Goal: Information Seeking & Learning: Find specific fact

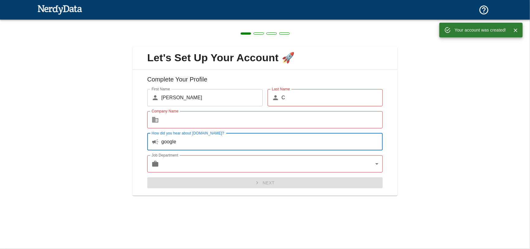
type input "google"
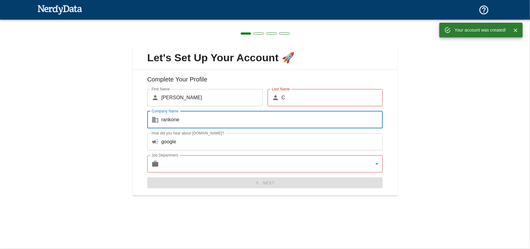
type input "rankone"
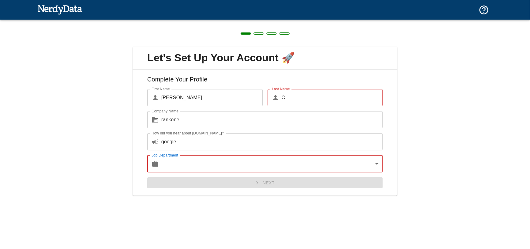
click at [252, 21] on body "Technologies Domains Pricing Products Create a Report Create a list of websites…" at bounding box center [265, 10] width 530 height 21
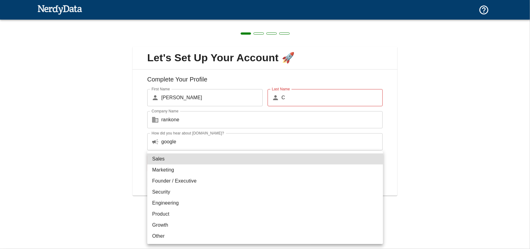
click at [202, 169] on li "Marketing" at bounding box center [265, 169] width 236 height 11
type input "marketing"
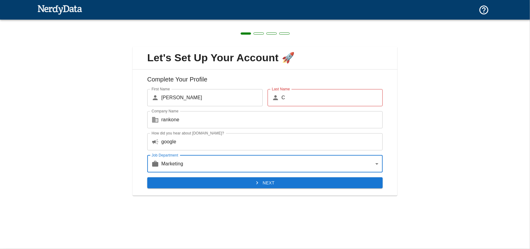
click at [183, 185] on button "Next" at bounding box center [265, 182] width 236 height 11
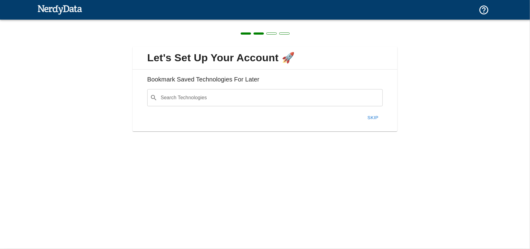
click at [196, 92] on input "Search Technologies" at bounding box center [270, 98] width 220 height 12
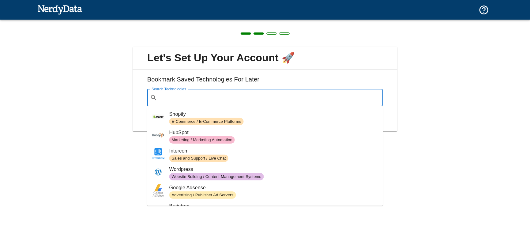
click at [418, 131] on div "Let's Set Up Your Account 🚀 Bookmark Saved Technologies For Later Search Techno…" at bounding box center [265, 85] width 530 height 131
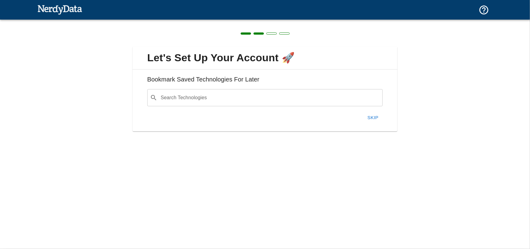
click at [362, 116] on div "Skip" at bounding box center [262, 115] width 241 height 18
click at [369, 118] on button "Skip" at bounding box center [373, 117] width 20 height 13
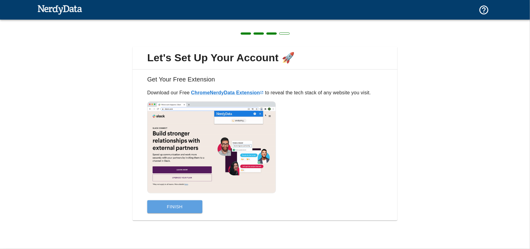
click at [176, 209] on button "Finish" at bounding box center [174, 206] width 55 height 13
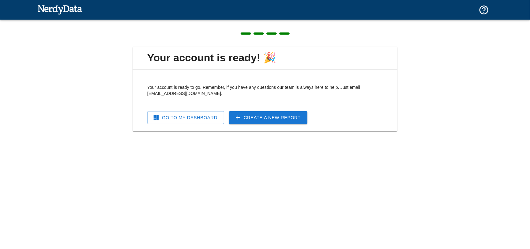
click at [202, 122] on link "Go To My Dashboard" at bounding box center [185, 117] width 77 height 13
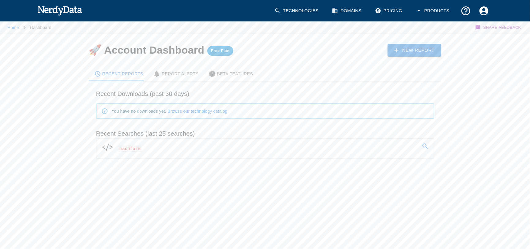
click at [223, 94] on h6 "Recent Downloads (past 30 days)" at bounding box center [265, 94] width 338 height 10
click at [394, 12] on link "Pricing" at bounding box center [389, 11] width 36 height 18
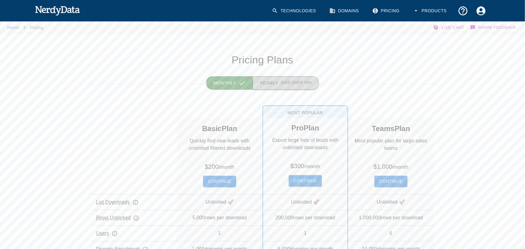
click at [291, 84] on span "Save over 70%" at bounding box center [296, 83] width 31 height 6
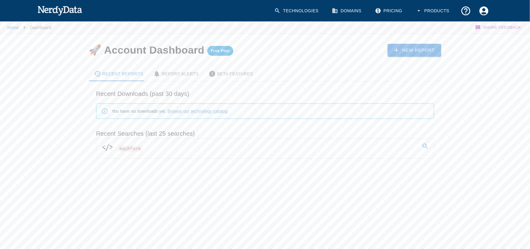
click at [413, 55] on link "New Report" at bounding box center [415, 50] width 54 height 13
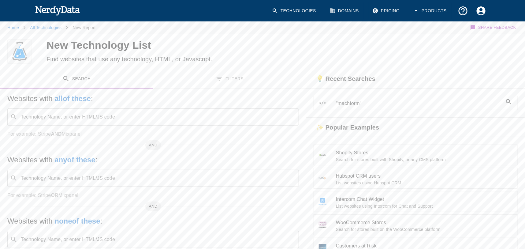
click at [100, 115] on input "Technology Name, or enter HTML/JS code" at bounding box center [158, 117] width 276 height 12
type input "machform"
click at [483, 48] on icon "button" at bounding box center [484, 51] width 6 height 6
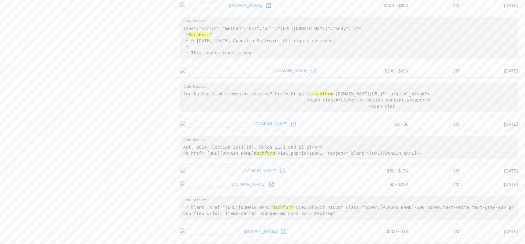
scroll to position [894, 0]
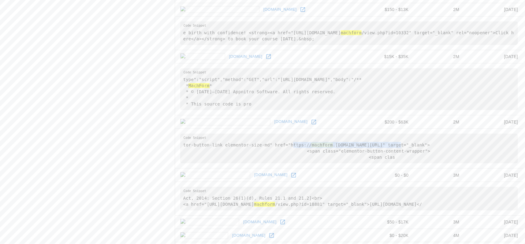
drag, startPoint x: 284, startPoint y: 178, endPoint x: 383, endPoint y: 175, distance: 98.9
click at [383, 163] on pre "tor-button-link elementor-size-md" href="https:// machform .[DOMAIN_NAME][URL]"…" at bounding box center [349, 149] width 338 height 30
drag, startPoint x: 413, startPoint y: 177, endPoint x: 282, endPoint y: 179, distance: 131.0
click at [282, 163] on pre "tor-button-link elementor-size-md" href="https:// machform .[DOMAIN_NAME][URL]"…" at bounding box center [349, 149] width 338 height 30
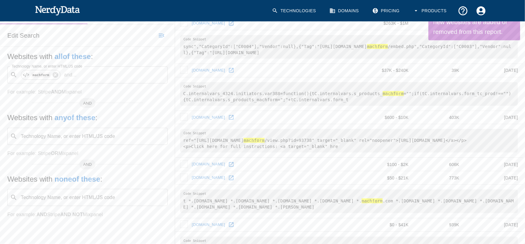
scroll to position [0, 0]
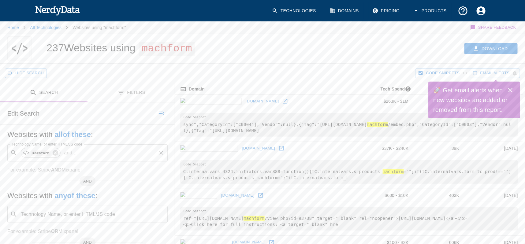
click at [81, 150] on input "Technology Name, or enter HTML/JS code" at bounding box center [117, 153] width 77 height 12
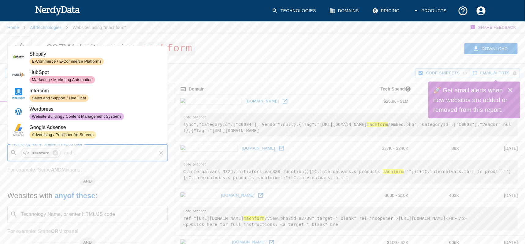
type input "a"
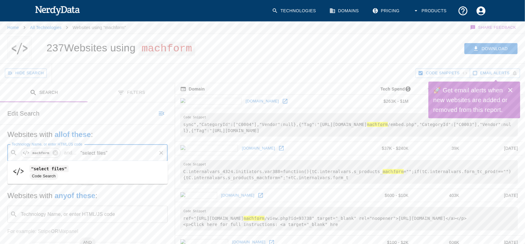
type input ""select files""
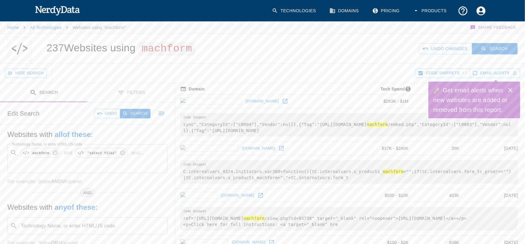
click at [490, 48] on button "Search" at bounding box center [495, 48] width 46 height 11
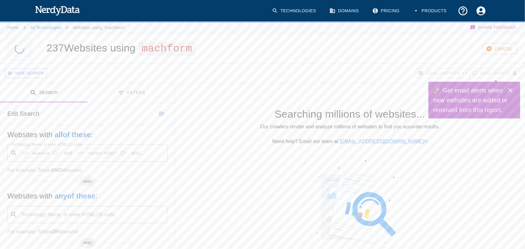
click at [514, 87] on icon "Close" at bounding box center [510, 90] width 7 height 7
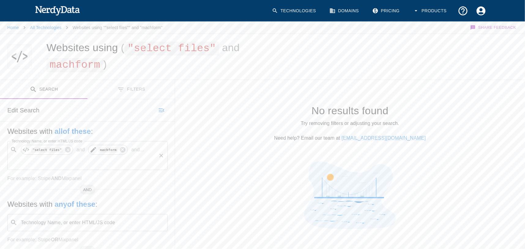
click at [99, 149] on code "machform" at bounding box center [108, 149] width 19 height 5
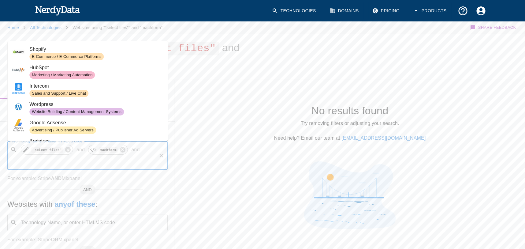
click at [47, 151] on code ""select files"" at bounding box center [47, 149] width 32 height 5
click at [43, 149] on code ""select files"" at bounding box center [47, 149] width 32 height 5
click at [66, 151] on icon at bounding box center [68, 150] width 6 height 6
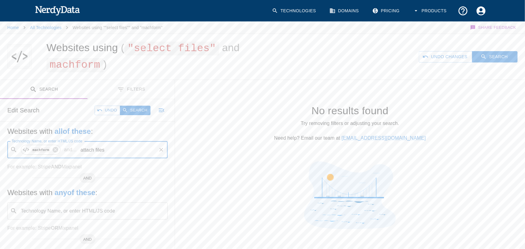
type input "attach files"
click at [136, 114] on button "Search" at bounding box center [135, 110] width 31 height 9
click at [74, 148] on p "and" at bounding box center [76, 149] width 13 height 7
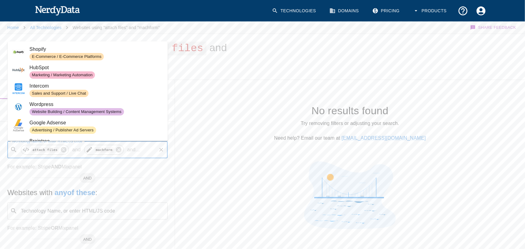
click at [95, 147] on code "machform" at bounding box center [104, 149] width 19 height 5
click at [77, 164] on p "For example: Stripe AND Mixpanel" at bounding box center [87, 166] width 160 height 7
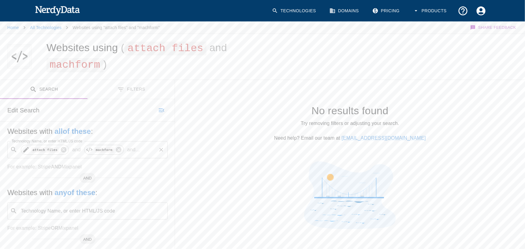
click at [43, 151] on code "attach files" at bounding box center [45, 149] width 28 height 5
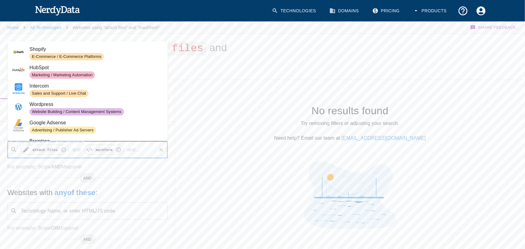
click at [46, 150] on code "attach files" at bounding box center [45, 149] width 28 height 5
click at [33, 147] on code "attach files" at bounding box center [45, 149] width 28 height 5
click at [32, 148] on code "attach files" at bounding box center [45, 149] width 28 height 5
click at [31, 148] on code "attach files" at bounding box center [45, 149] width 28 height 5
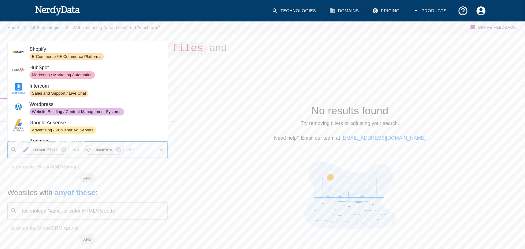
click at [29, 149] on icon at bounding box center [25, 149] width 7 height 7
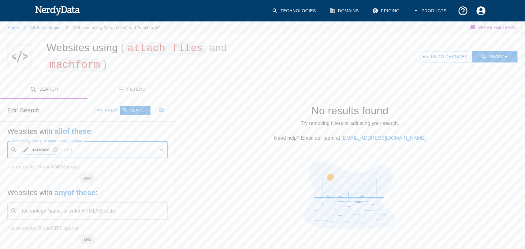
type input "attach files"
click at [53, 148] on icon at bounding box center [55, 149] width 7 height 7
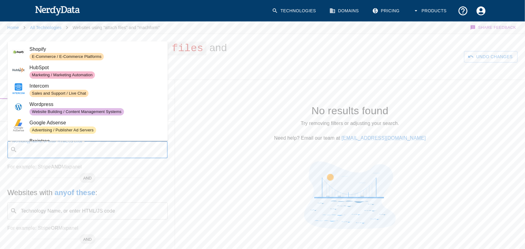
click at [51, 148] on input "Technology Name, or enter HTML/JS code" at bounding box center [92, 150] width 145 height 12
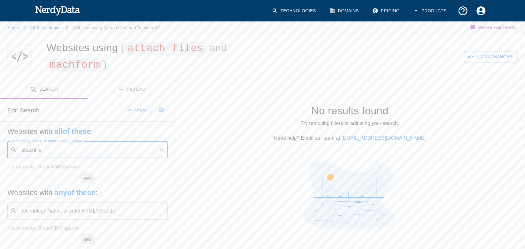
type input "attachfiles"
type input "attach files"
click at [148, 112] on button "Search" at bounding box center [135, 110] width 31 height 9
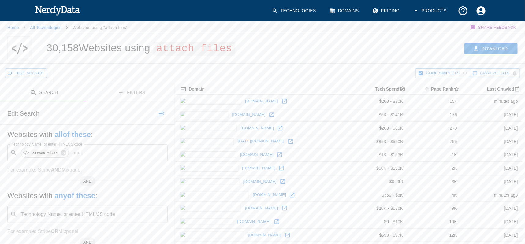
click at [243, 100] on td "[DOMAIN_NAME]" at bounding box center [263, 101] width 176 height 13
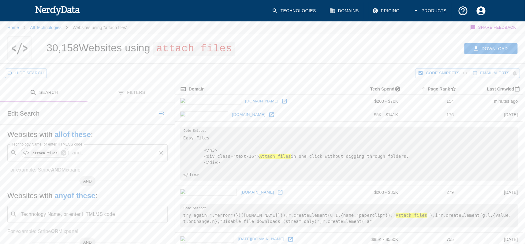
click at [92, 145] on div "​ attach files and ... Technology Name, or enter HTML/JS code" at bounding box center [87, 152] width 160 height 17
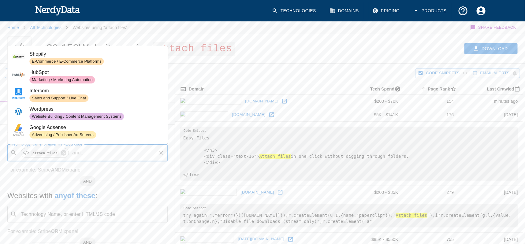
type input "m"
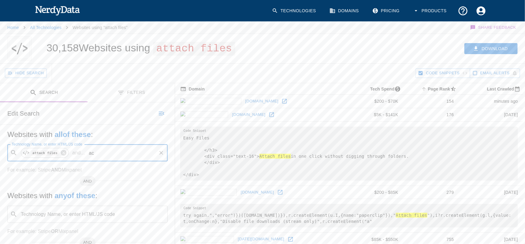
type input "a"
type input "machform"
click at [142, 116] on button "Search" at bounding box center [135, 113] width 31 height 9
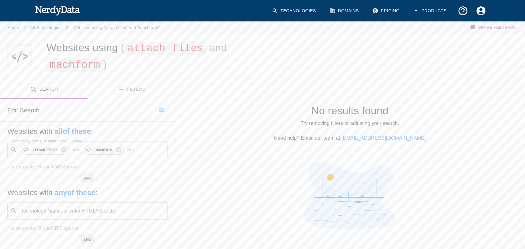
drag, startPoint x: 255, startPoint y: 113, endPoint x: 206, endPoint y: 113, distance: 49.0
click at [206, 113] on h4 "No results found" at bounding box center [350, 110] width 331 height 13
click at [41, 148] on code "attach files" at bounding box center [45, 149] width 28 height 5
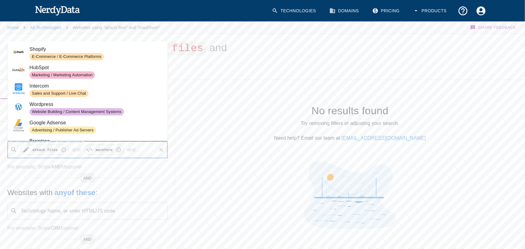
click at [24, 148] on icon at bounding box center [25, 149] width 7 height 7
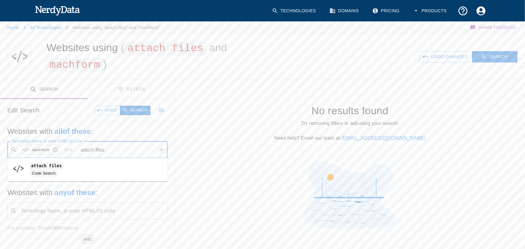
click at [88, 150] on input "attach files" at bounding box center [117, 150] width 77 height 12
type input "files"
click at [137, 110] on button "Search" at bounding box center [135, 110] width 31 height 9
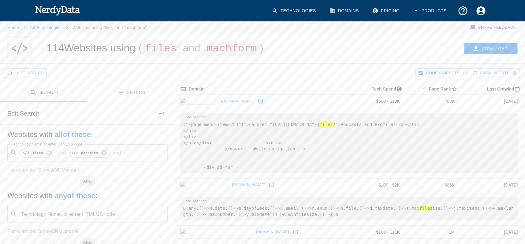
click at [265, 103] on td "[DOMAIN_NAME]" at bounding box center [260, 101] width 171 height 13
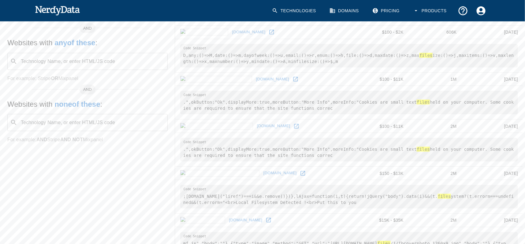
scroll to position [306, 0]
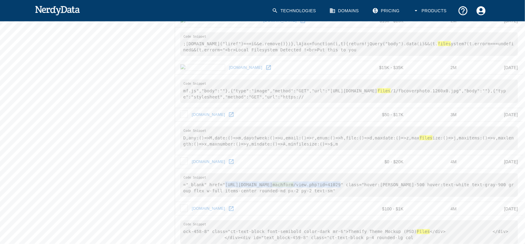
drag, startPoint x: 223, startPoint y: 182, endPoint x: 341, endPoint y: 182, distance: 117.6
click at [347, 181] on pre "="_blank" href="[URL][DOMAIN_NAME] machform /view.php?id=41029" class="hover:[P…" at bounding box center [349, 186] width 338 height 24
copy pre "[URL][DOMAIN_NAME] machform /view.php?id=41029"
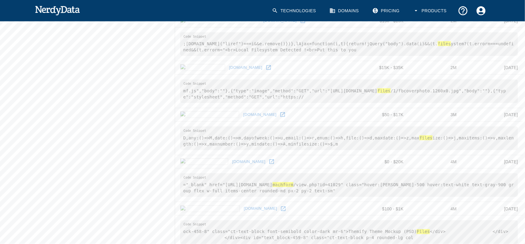
click at [438, 155] on td "4M" at bounding box center [435, 161] width 53 height 13
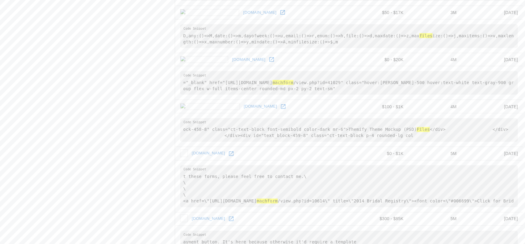
scroll to position [459, 0]
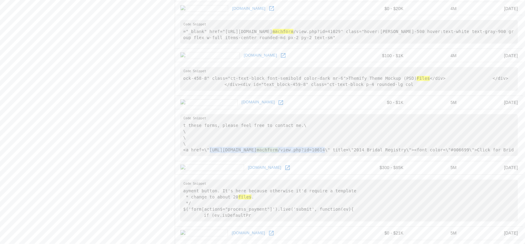
drag, startPoint x: 208, startPoint y: 148, endPoint x: 331, endPoint y: 148, distance: 123.4
click at [333, 146] on pre "t these forms, please feel free to contact me.\ \ \ \ <a href=\"[URL][DOMAIN_NA…" at bounding box center [349, 135] width 338 height 42
copy pre "[URL][DOMAIN_NAME] machform /view.php?id=10614"
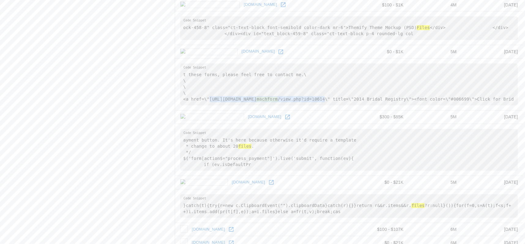
scroll to position [612, 0]
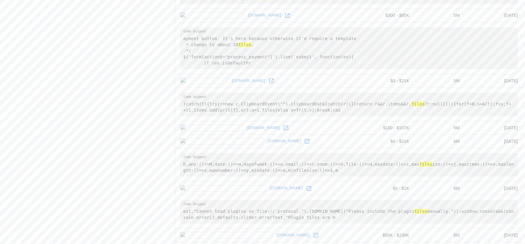
drag, startPoint x: 278, startPoint y: 114, endPoint x: 276, endPoint y: 117, distance: 3.3
click at [278, 114] on td "}catch(t){try{r=new c.ClipboardEvent("").clipboardData}catch(r){}}return r&&r.i…" at bounding box center [349, 105] width 348 height 34
click at [274, 121] on td "[DOMAIN_NAME]" at bounding box center [268, 127] width 186 height 13
click at [269, 122] on td "[DOMAIN_NAME]" at bounding box center [268, 127] width 186 height 13
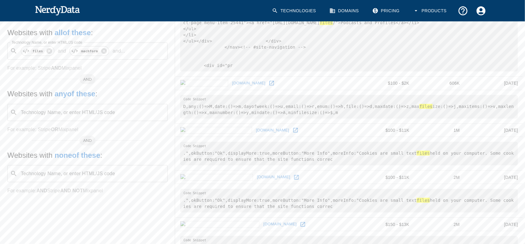
scroll to position [0, 0]
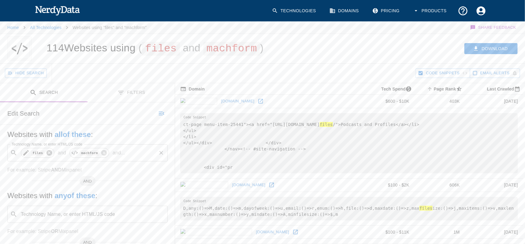
click at [48, 152] on icon at bounding box center [49, 153] width 7 height 7
click at [99, 156] on input "Technology Name, or enter HTML/JS code" at bounding box center [117, 153] width 77 height 12
type input "view.php"
click at [145, 110] on button "Search" at bounding box center [135, 113] width 31 height 9
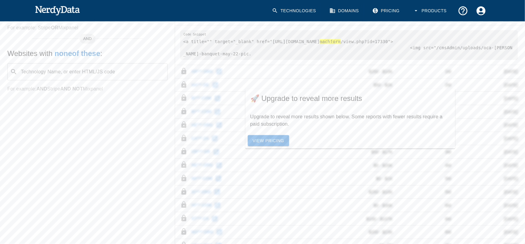
scroll to position [153, 0]
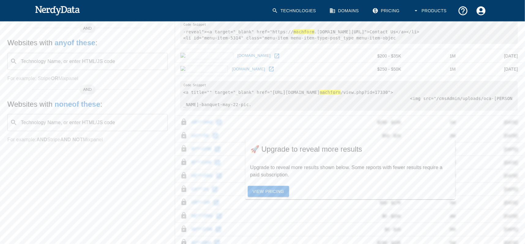
drag, startPoint x: 266, startPoint y: 104, endPoint x: 372, endPoint y: 102, distance: 106.2
click at [372, 102] on pre "<a title="" target="_blank" href="[URL][DOMAIN_NAME] machform /view.php?id=1733…" at bounding box center [349, 96] width 338 height 30
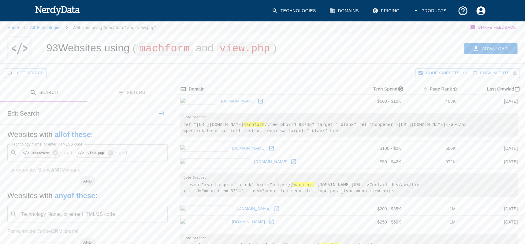
click at [382, 70] on div "Hide Search" at bounding box center [210, 73] width 411 height 19
click at [257, 148] on td "[DOMAIN_NAME]" at bounding box center [261, 148] width 173 height 13
click at [231, 146] on link "[DOMAIN_NAME]" at bounding box center [249, 148] width 36 height 9
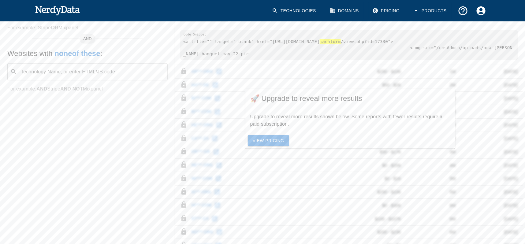
click at [263, 141] on link "View Pricing" at bounding box center [268, 140] width 41 height 11
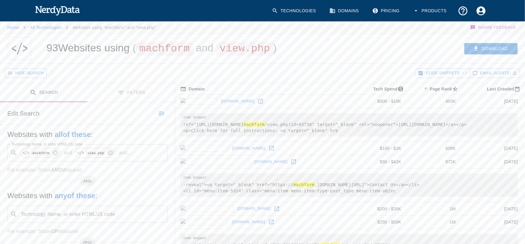
click at [484, 50] on button "Download" at bounding box center [491, 48] width 53 height 11
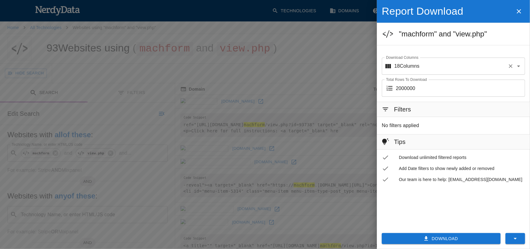
click at [450, 67] on input "Download Columns" at bounding box center [462, 66] width 86 height 12
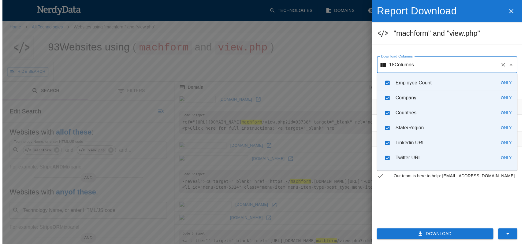
scroll to position [181, 0]
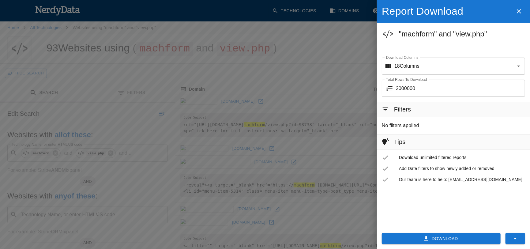
click at [436, 187] on div "Filters No filters applied Tips Download unlimited filtered reports Add Date fi…" at bounding box center [453, 163] width 153 height 122
click at [423, 86] on input "2000000" at bounding box center [460, 88] width 129 height 17
click at [402, 241] on button "Download" at bounding box center [441, 238] width 119 height 11
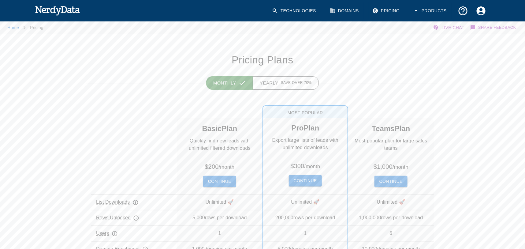
drag, startPoint x: 403, startPoint y: 77, endPoint x: 397, endPoint y: 77, distance: 5.8
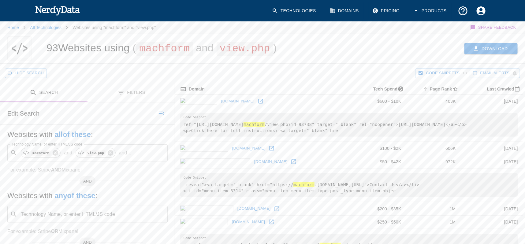
click at [478, 47] on icon "button" at bounding box center [477, 49] width 4 height 4
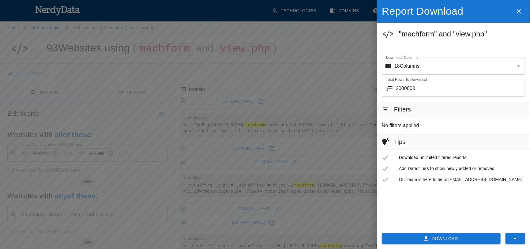
click at [397, 113] on h6 "Filters" at bounding box center [402, 109] width 17 height 10
click at [393, 120] on div "No filters applied" at bounding box center [453, 125] width 153 height 17
click at [409, 58] on label "Download Columns" at bounding box center [402, 57] width 32 height 5
click at [419, 60] on input "Download Columns" at bounding box center [462, 66] width 86 height 12
click at [439, 62] on input "Download Columns" at bounding box center [462, 66] width 86 height 12
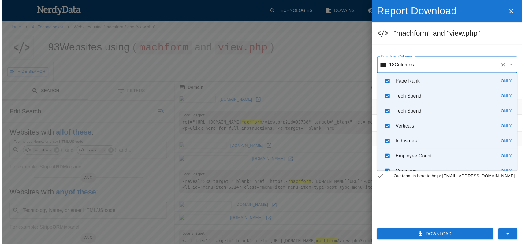
scroll to position [28, 0]
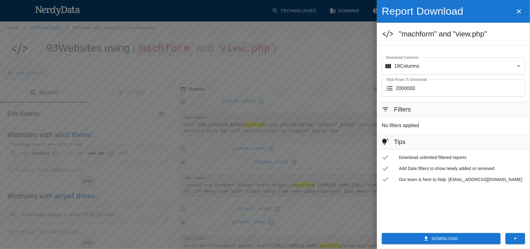
click at [440, 197] on div "Filters No filters applied Tips Download unlimited filtered reports Add Date fi…" at bounding box center [453, 163] width 153 height 122
click at [406, 89] on input "2000000" at bounding box center [460, 88] width 129 height 17
click at [238, 86] on div at bounding box center [265, 124] width 530 height 249
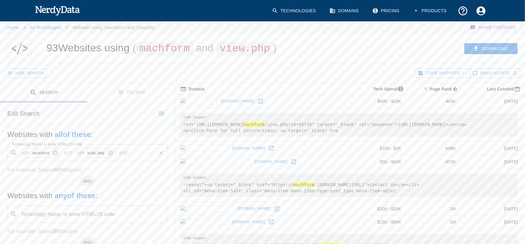
click at [134, 153] on input "Technology Name, or enter HTML/JS code" at bounding box center [145, 153] width 22 height 12
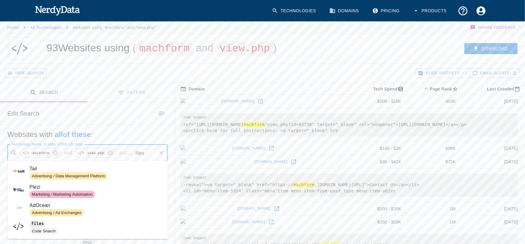
type input "files"
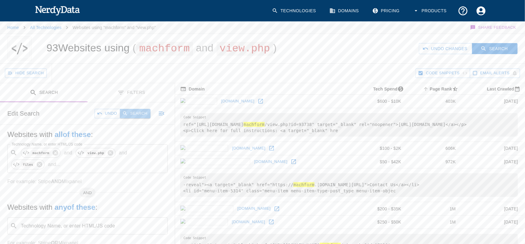
click at [143, 109] on button "Search" at bounding box center [135, 113] width 31 height 9
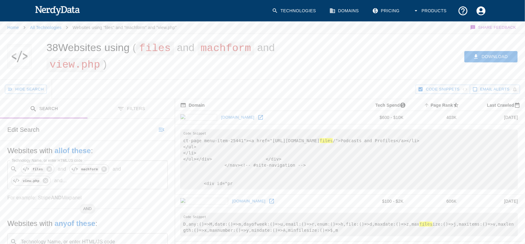
click at [271, 126] on td "ct-page menu-item-25441"><a href="[URL][DOMAIN_NAME] files /">Podcasts and Prof…" at bounding box center [349, 159] width 348 height 70
click at [250, 124] on td "ct-page menu-item-25441"><a href="[URL][DOMAIN_NAME] files /">Podcasts and Prof…" at bounding box center [349, 159] width 348 height 70
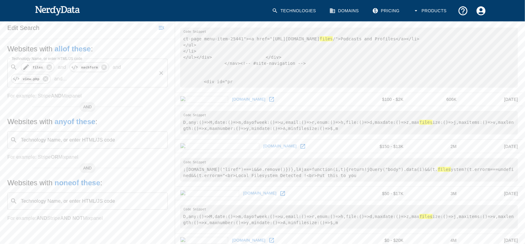
click at [38, 65] on code "files" at bounding box center [37, 67] width 13 height 5
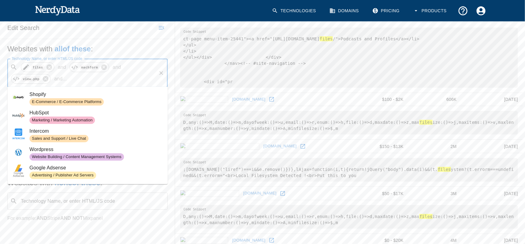
click at [32, 67] on code "files" at bounding box center [37, 67] width 13 height 5
click at [35, 65] on code "files" at bounding box center [37, 67] width 13 height 5
click at [27, 66] on icon at bounding box center [26, 68] width 6 height 6
type input "files"
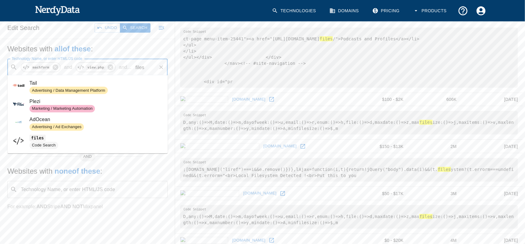
click at [134, 65] on input "files" at bounding box center [145, 68] width 22 height 12
type input "attach"
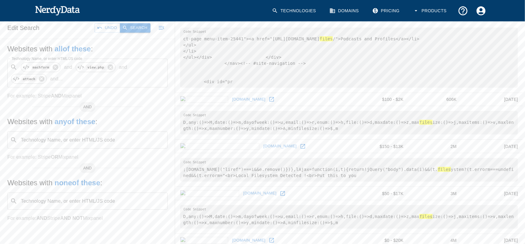
click at [133, 28] on button "Search" at bounding box center [135, 27] width 31 height 9
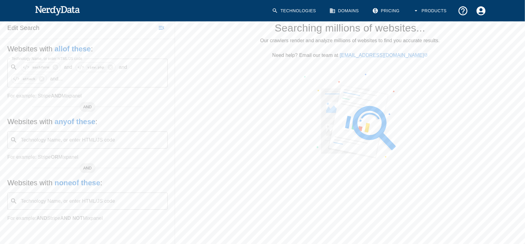
scroll to position [0, 0]
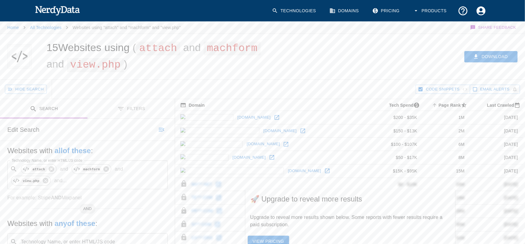
click at [277, 128] on td "[DOMAIN_NAME]" at bounding box center [273, 130] width 197 height 13
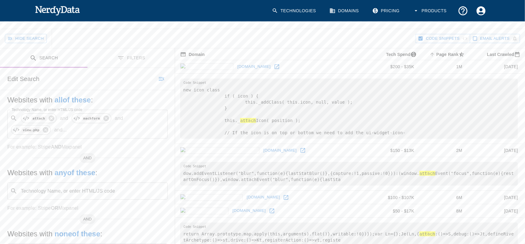
scroll to position [102, 0]
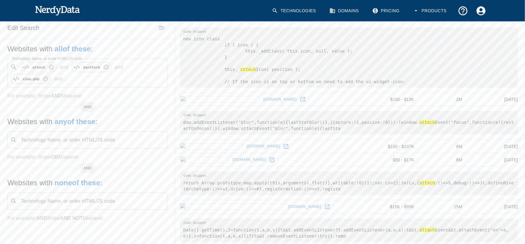
click at [259, 144] on td "[DOMAIN_NAME]" at bounding box center [271, 146] width 193 height 13
click at [261, 143] on td "[DOMAIN_NAME]" at bounding box center [271, 146] width 193 height 13
click at [269, 160] on icon at bounding box center [272, 160] width 6 height 6
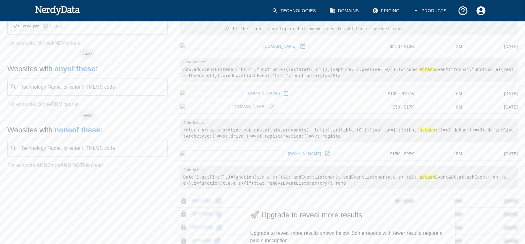
scroll to position [53, 0]
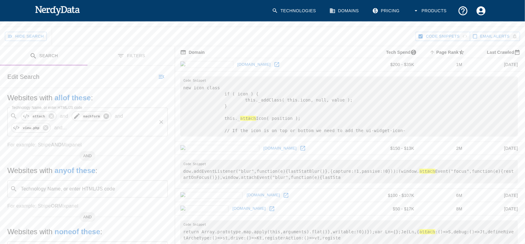
click at [105, 117] on icon at bounding box center [106, 117] width 6 height 6
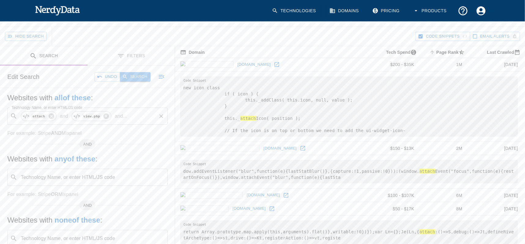
click at [141, 72] on button "Search" at bounding box center [135, 76] width 31 height 9
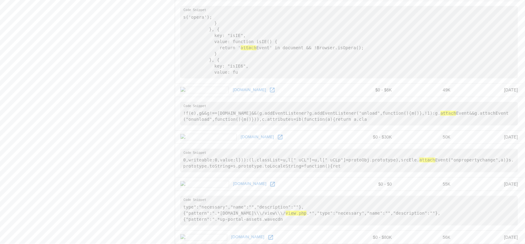
scroll to position [714, 0]
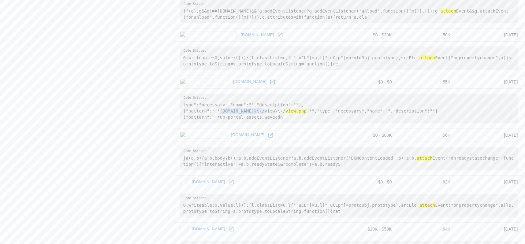
drag, startPoint x: 217, startPoint y: 100, endPoint x: 257, endPoint y: 102, distance: 40.5
click at [257, 102] on pre "type":"necessary","name":"","description":""}, {"pattern":".*[DOMAIN_NAME]\\\/v…" at bounding box center [349, 109] width 338 height 30
copy pre "[DOMAIN_NAME]"
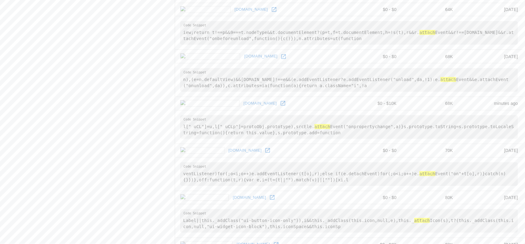
scroll to position [1223, 0]
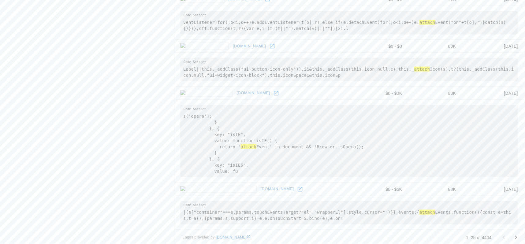
click at [273, 90] on icon at bounding box center [276, 93] width 6 height 6
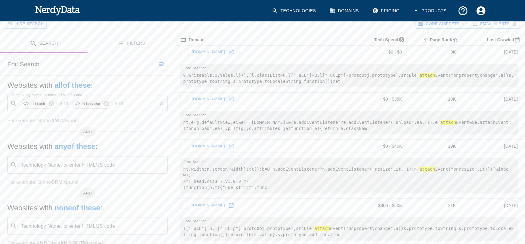
scroll to position [0, 0]
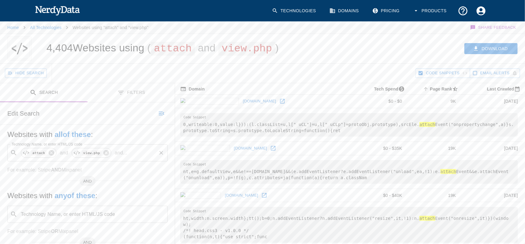
click at [125, 156] on p "and ..." at bounding box center [120, 152] width 17 height 7
type input "machform"
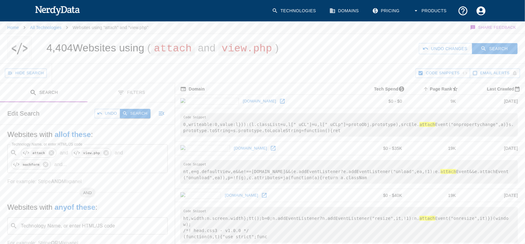
click at [138, 115] on button "Search" at bounding box center [135, 113] width 31 height 9
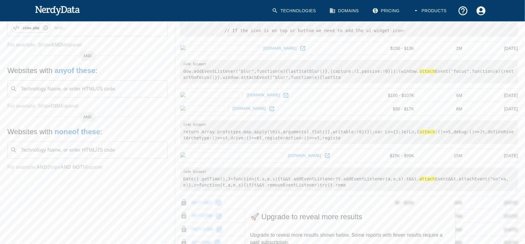
scroll to position [102, 0]
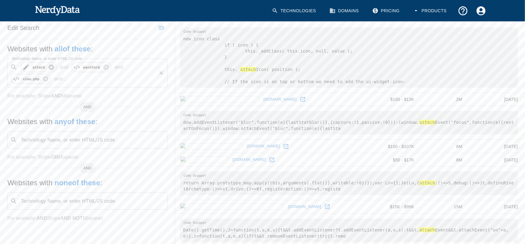
click at [48, 66] on icon at bounding box center [51, 68] width 6 height 6
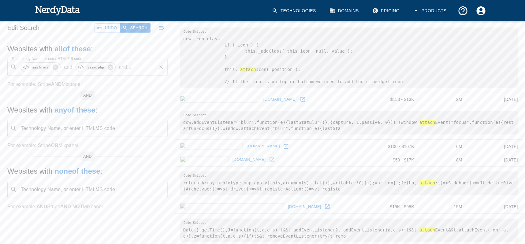
scroll to position [51, 0]
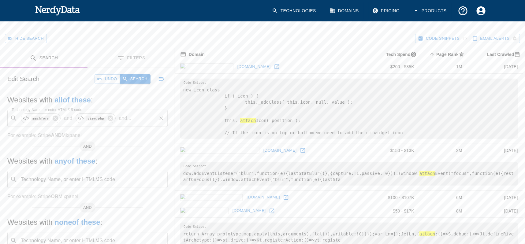
click at [137, 78] on button "Search" at bounding box center [135, 78] width 31 height 9
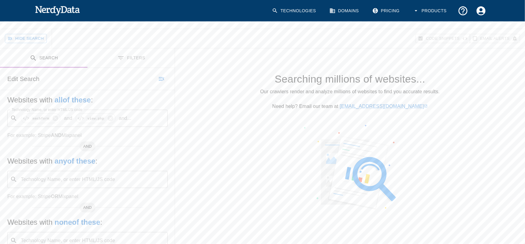
scroll to position [0, 0]
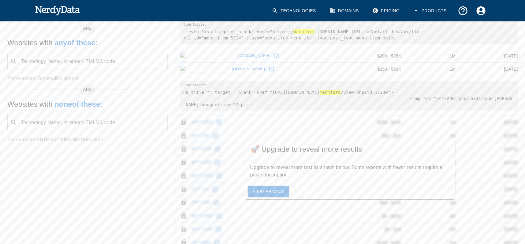
scroll to position [102, 0]
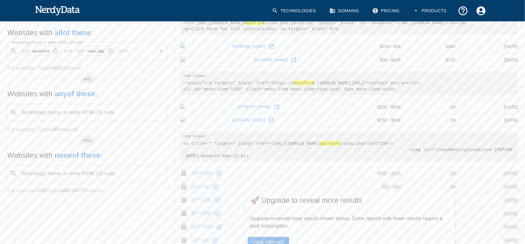
drag, startPoint x: 265, startPoint y: 156, endPoint x: 373, endPoint y: 154, distance: 108.1
click at [373, 154] on pre "<a title="" target="_blank" href="[URL][DOMAIN_NAME] machform /view.php?id=1733…" at bounding box center [349, 147] width 338 height 30
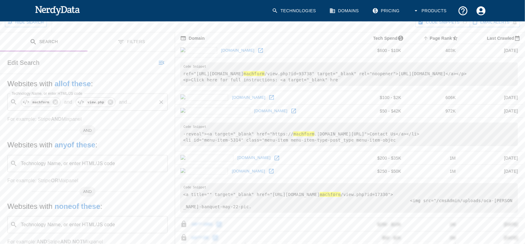
click at [139, 104] on input "Technology Name, or enter HTML/JS code" at bounding box center [145, 102] width 22 height 12
type input "tta"
type input "attach"
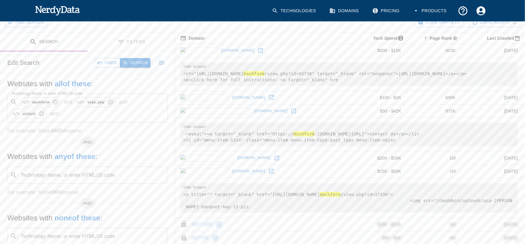
click at [141, 58] on button "Search" at bounding box center [135, 62] width 31 height 9
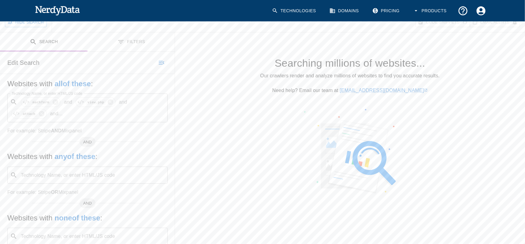
scroll to position [0, 0]
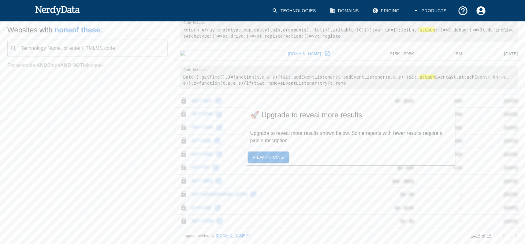
scroll to position [204, 0]
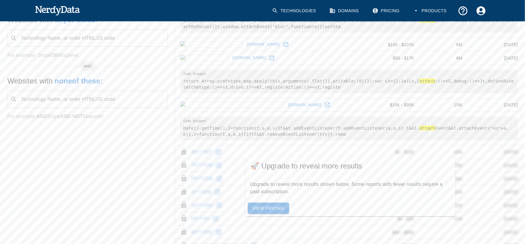
click at [269, 56] on icon at bounding box center [272, 58] width 6 height 6
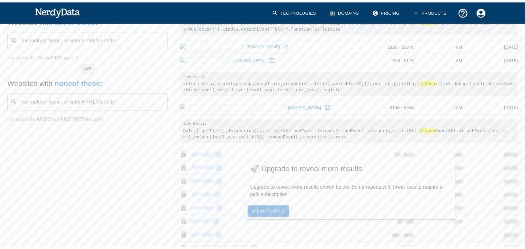
scroll to position [0, 0]
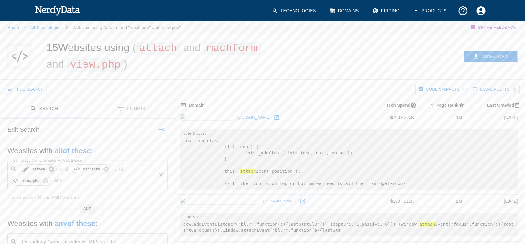
click at [51, 168] on icon at bounding box center [51, 170] width 6 height 6
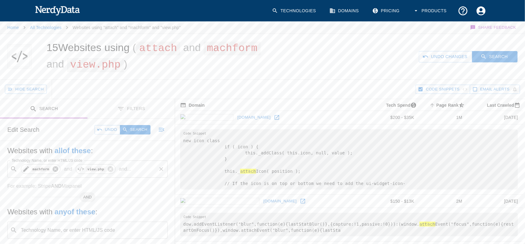
click at [54, 168] on icon at bounding box center [56, 170] width 6 height 6
click at [54, 167] on icon at bounding box center [56, 170] width 6 height 6
click at [57, 168] on div "Technology Name, or enter HTML/JS code ​ Technology Name, or enter HTML/JS code" at bounding box center [87, 169] width 160 height 17
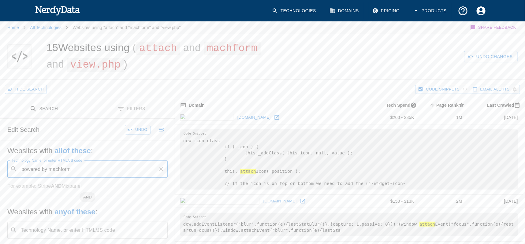
type input "powered by machform"
click at [137, 128] on button "Search" at bounding box center [135, 129] width 31 height 9
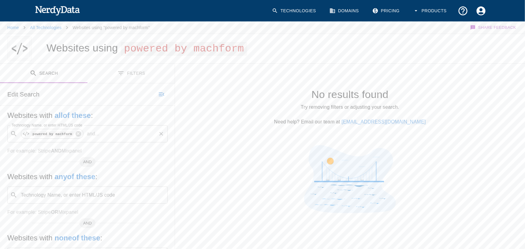
click at [46, 122] on label "Technology Name, or enter HTML/JS code" at bounding box center [47, 124] width 71 height 5
click at [102, 128] on input "Technology Name, or enter HTML/JS code" at bounding box center [129, 134] width 54 height 12
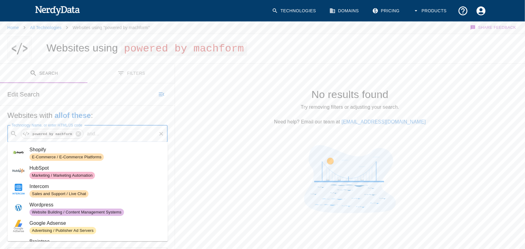
click at [116, 112] on h5 "Websites with all of these :" at bounding box center [87, 116] width 160 height 10
